Goal: Task Accomplishment & Management: Use online tool/utility

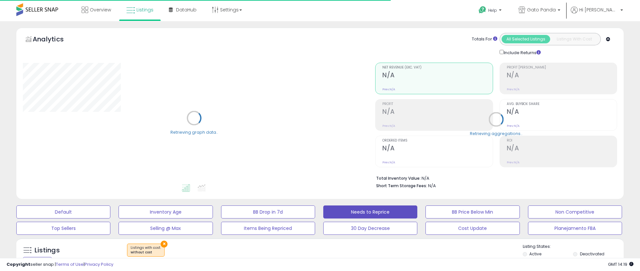
select select "**"
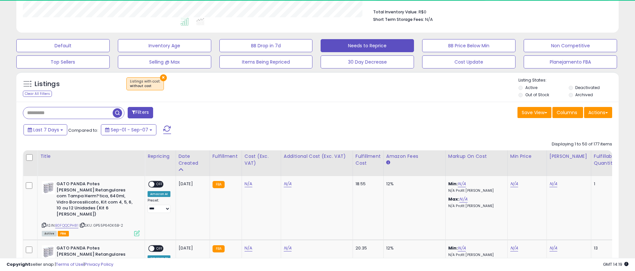
scroll to position [134, 350]
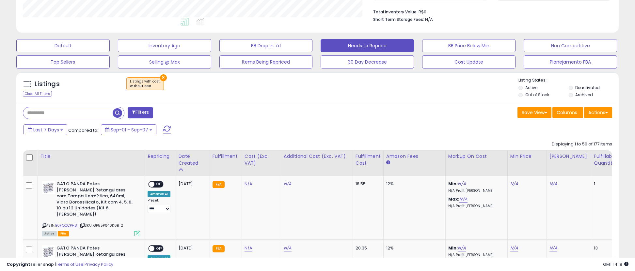
click at [160, 76] on button "×" at bounding box center [163, 77] width 7 height 7
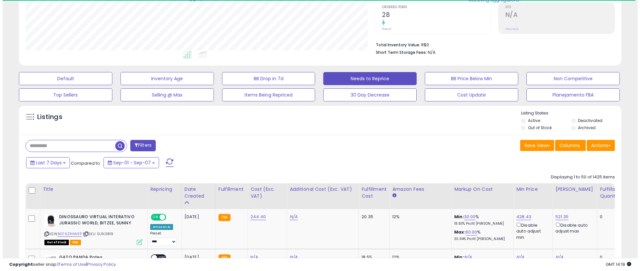
scroll to position [326578, 326362]
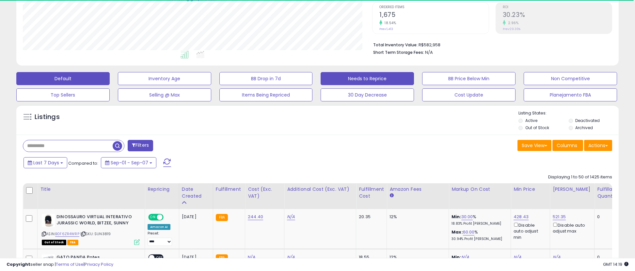
click at [82, 77] on button "Default" at bounding box center [62, 78] width 93 height 13
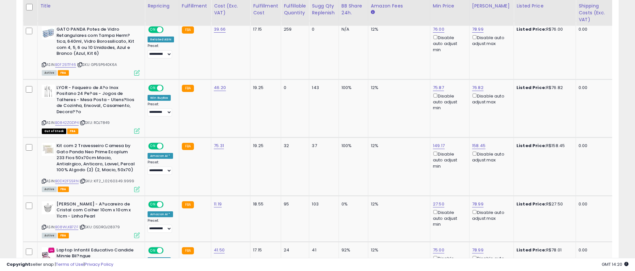
scroll to position [787, 0]
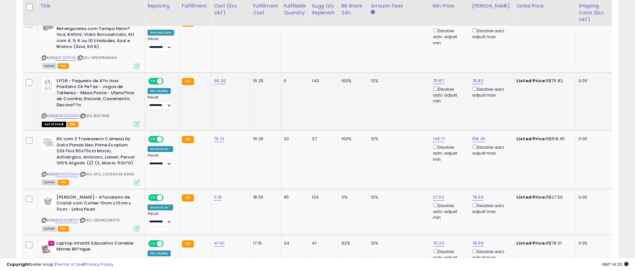
click at [85, 115] on icon at bounding box center [83, 116] width 4 height 4
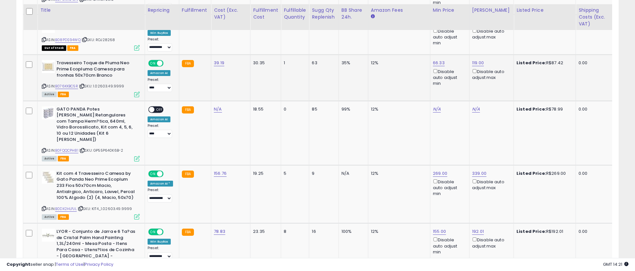
scroll to position [1114, 0]
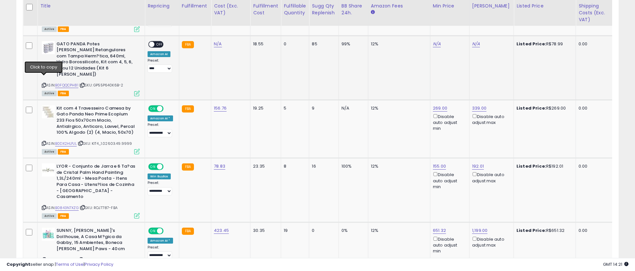
click at [43, 84] on icon at bounding box center [44, 86] width 4 height 4
click at [107, 83] on span "| SKU: GP55P640K6B-2" at bounding box center [101, 85] width 44 height 5
copy span "GP55P640K6B"
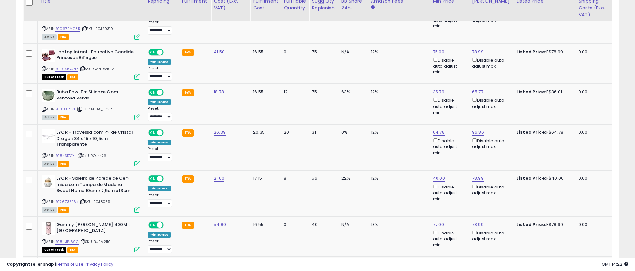
scroll to position [1375, 0]
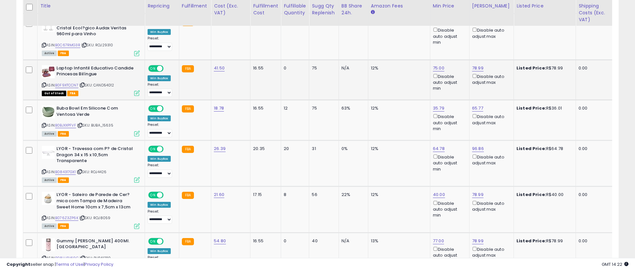
click at [85, 83] on icon at bounding box center [82, 85] width 4 height 4
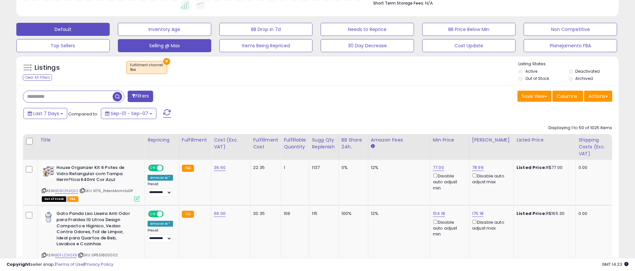
scroll to position [294, 0]
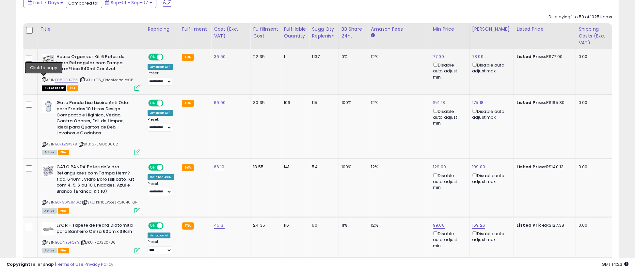
click at [44, 79] on icon at bounding box center [44, 80] width 4 height 4
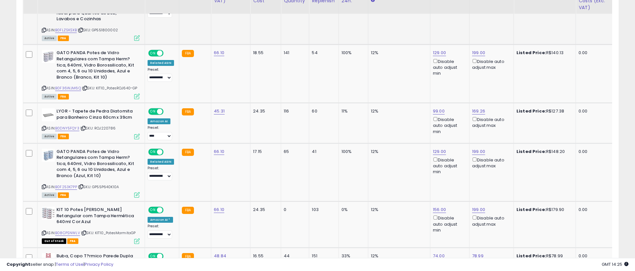
scroll to position [392, 0]
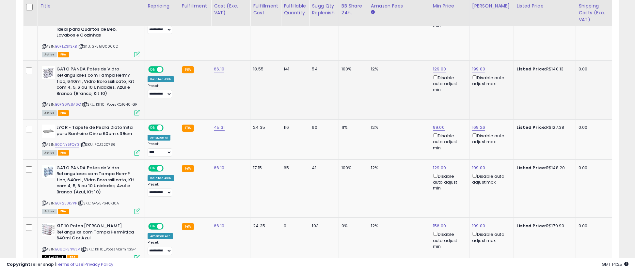
click at [42, 107] on icon at bounding box center [44, 105] width 4 height 4
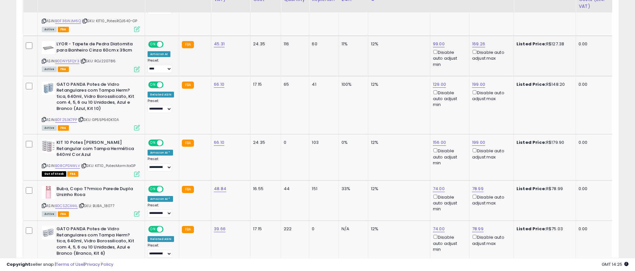
scroll to position [490, 0]
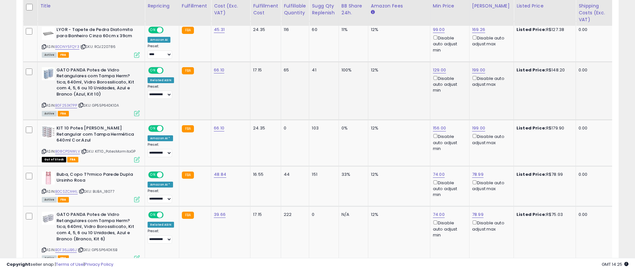
click at [106, 106] on span "| SKU: GP55P640K10A" at bounding box center [98, 105] width 41 height 5
copy span "GP55P640K10A"
click at [289, 83] on td "65" at bounding box center [295, 91] width 28 height 58
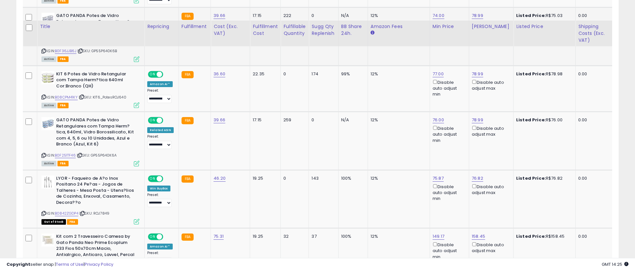
scroll to position [719, 0]
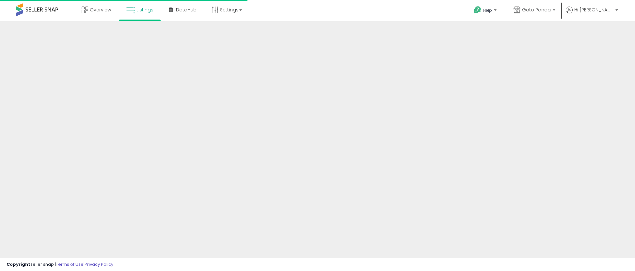
scroll to position [134, 0]
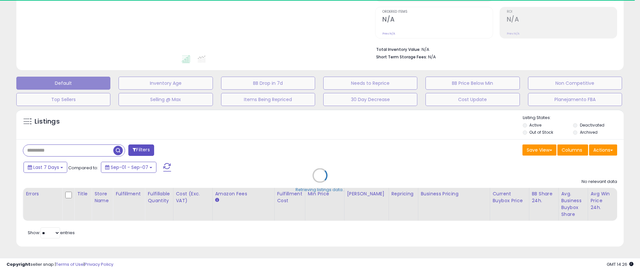
select select "**"
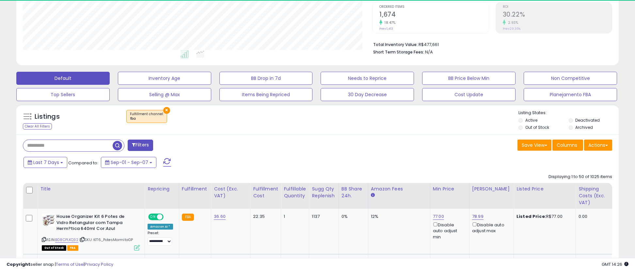
scroll to position [134, 350]
